Goal: Find specific page/section: Find specific page/section

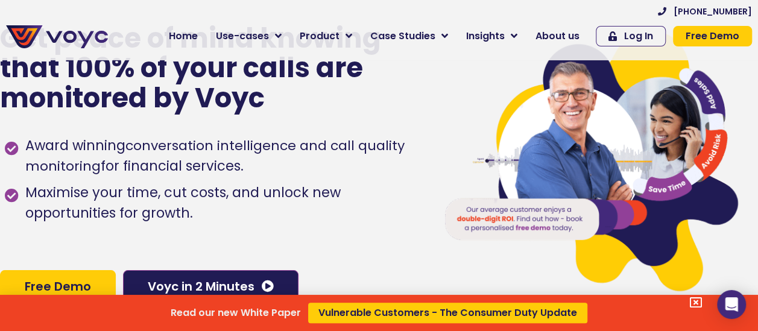
click at [702, 303] on icon at bounding box center [696, 303] width 12 height 12
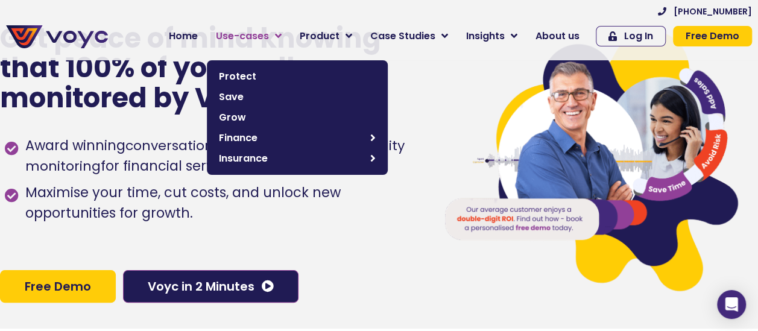
click at [282, 35] on icon at bounding box center [278, 36] width 7 height 11
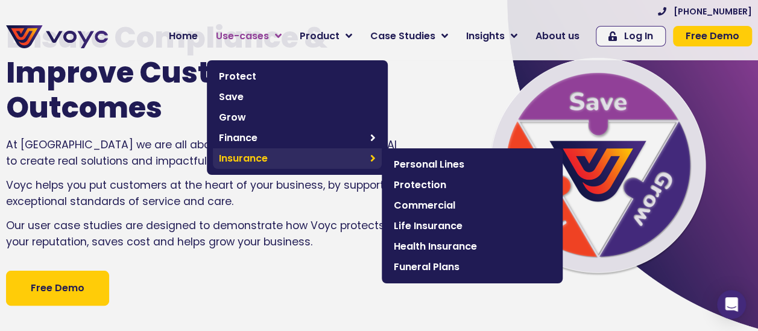
click at [243, 162] on span "Insurance" at bounding box center [291, 158] width 145 height 14
